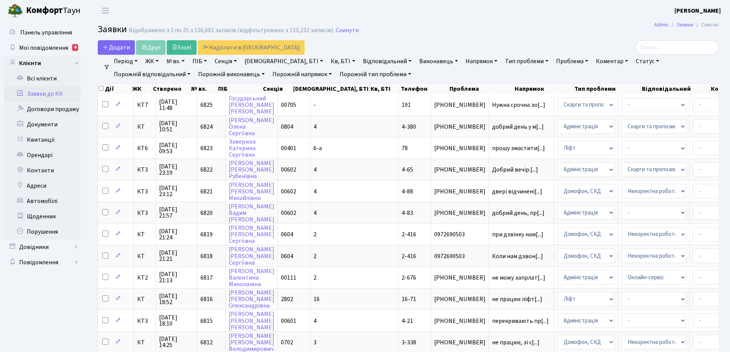
select select "25"
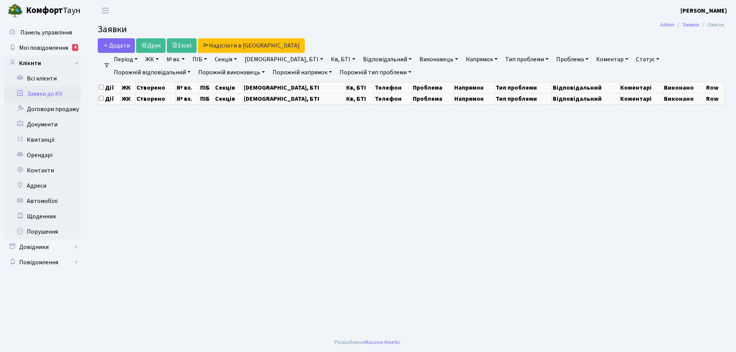
select select "25"
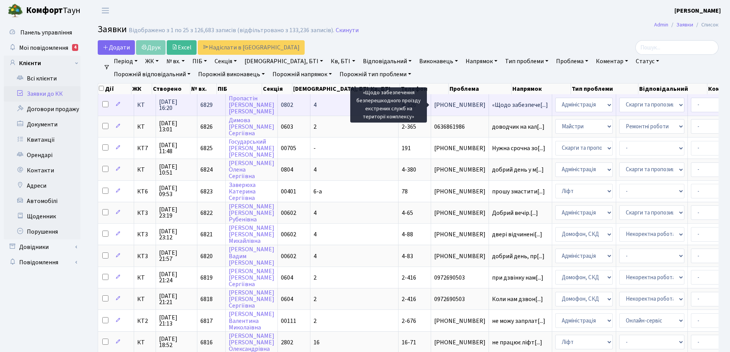
click at [492, 105] on span "«Щодо забезпече[...]" at bounding box center [520, 105] width 56 height 8
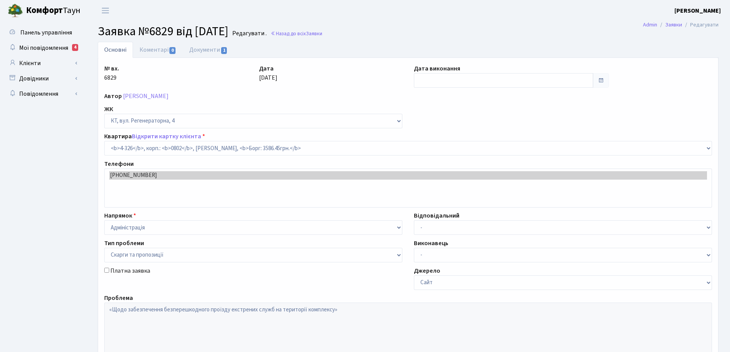
select select "1785"
select select "55"
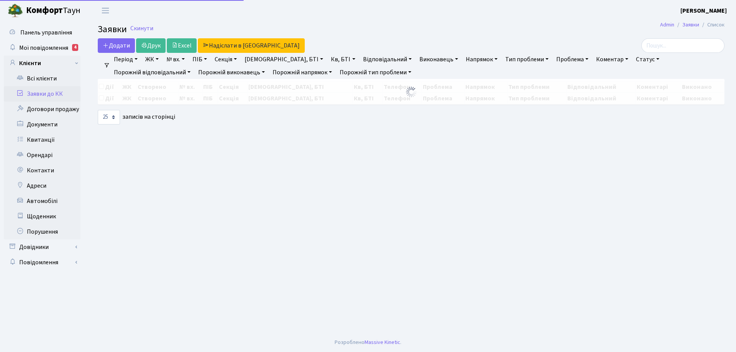
select select "25"
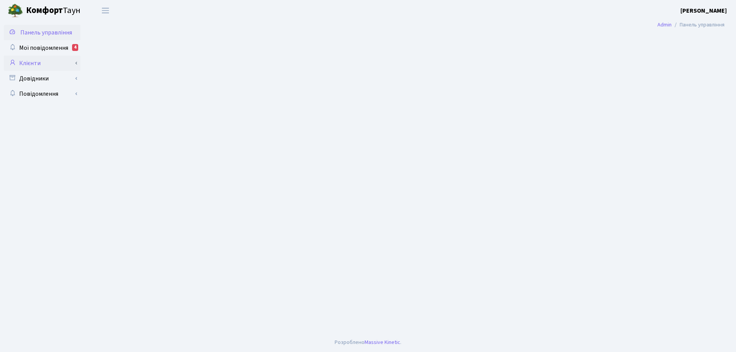
click at [30, 64] on link "Клієнти" at bounding box center [42, 63] width 77 height 15
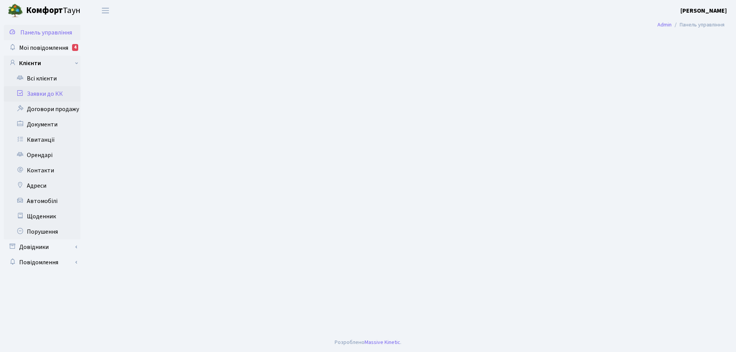
click at [49, 95] on link "Заявки до КК" at bounding box center [42, 93] width 77 height 15
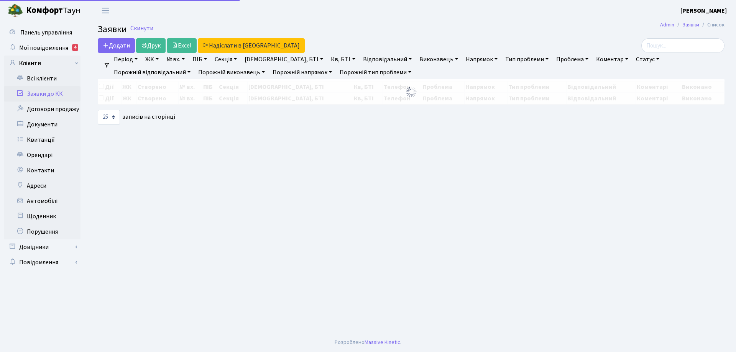
select select "25"
